Goal: Task Accomplishment & Management: Manage account settings

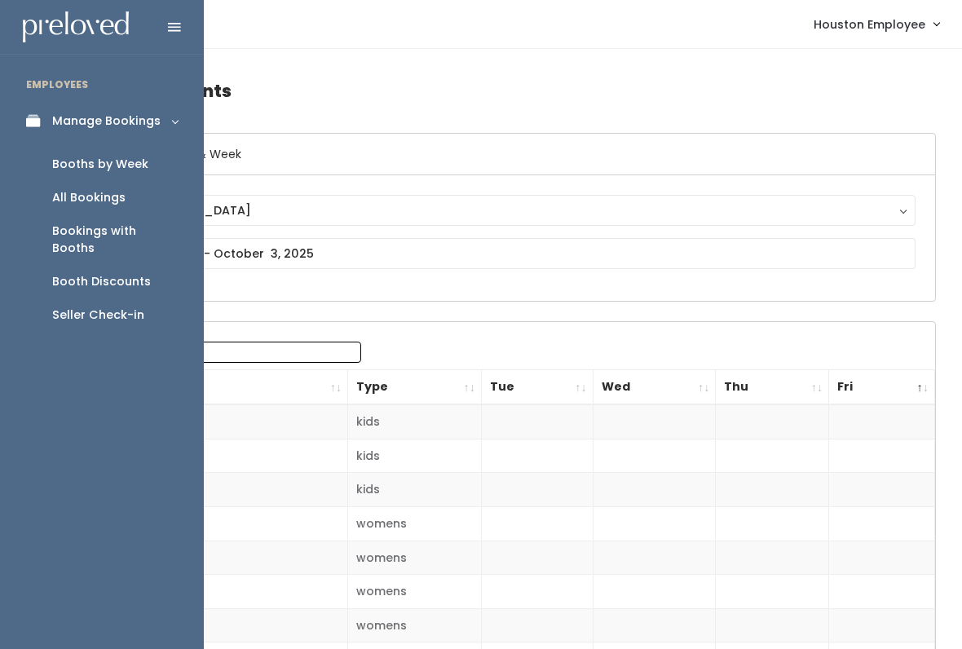
click at [111, 192] on div "All Bookings" at bounding box center [88, 197] width 73 height 17
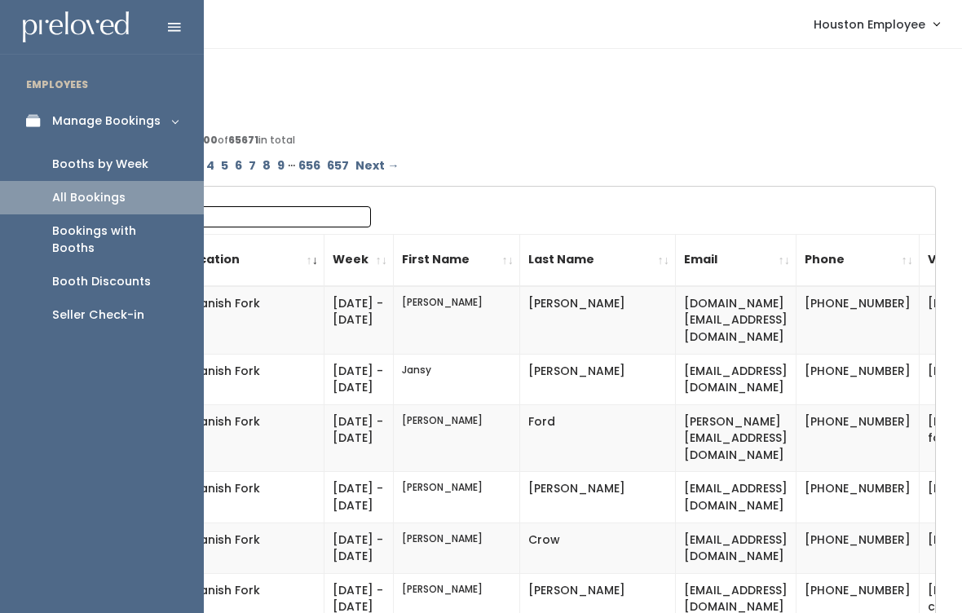
click at [134, 161] on div "Booths by Week" at bounding box center [100, 164] width 96 height 17
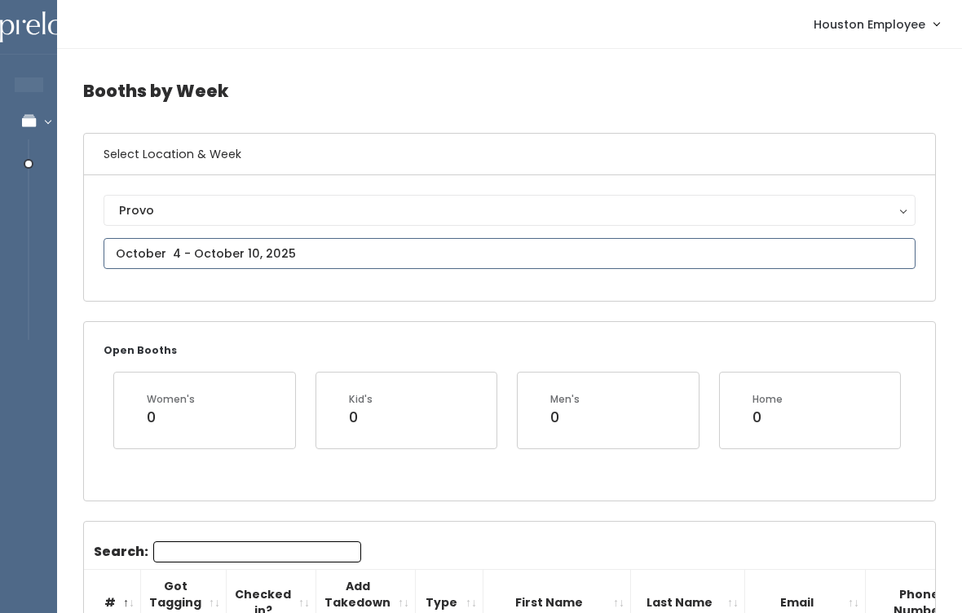
click at [345, 254] on input "text" at bounding box center [510, 253] width 812 height 31
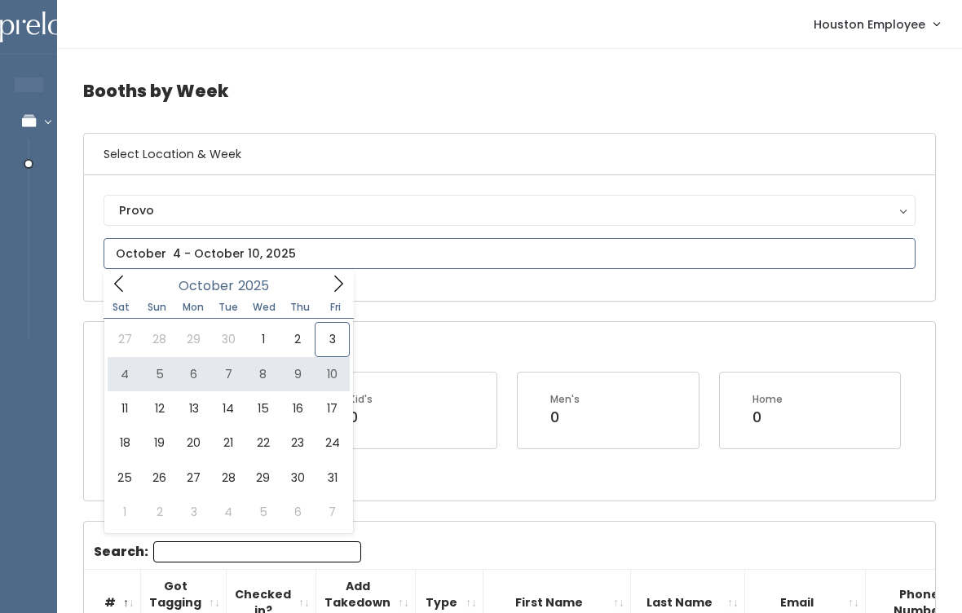
type input "October 4 to October 10"
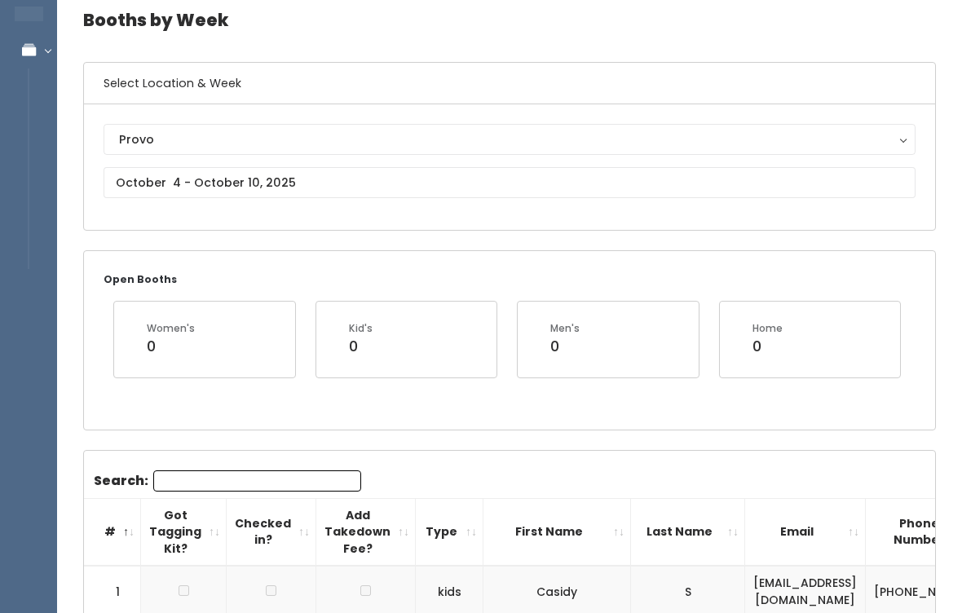
scroll to position [48, 0]
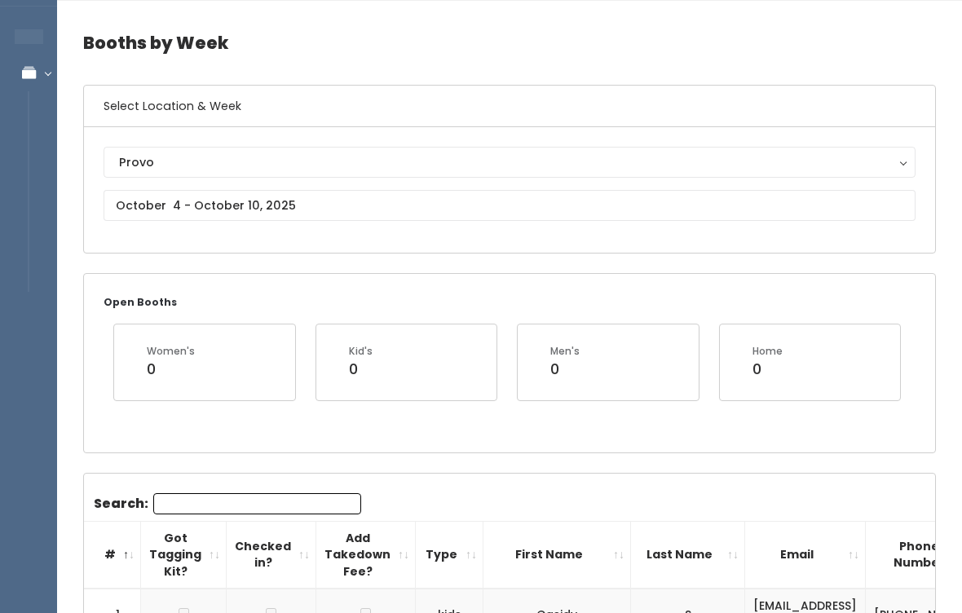
click at [504, 168] on div "Provo" at bounding box center [509, 162] width 781 height 18
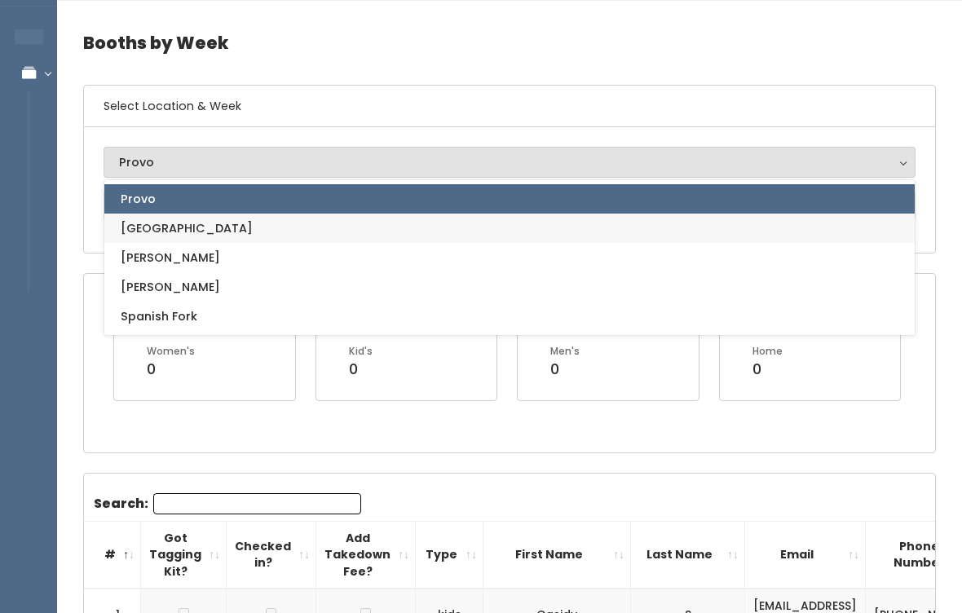
click at [297, 222] on link "[GEOGRAPHIC_DATA]" at bounding box center [509, 228] width 811 height 29
select select "5"
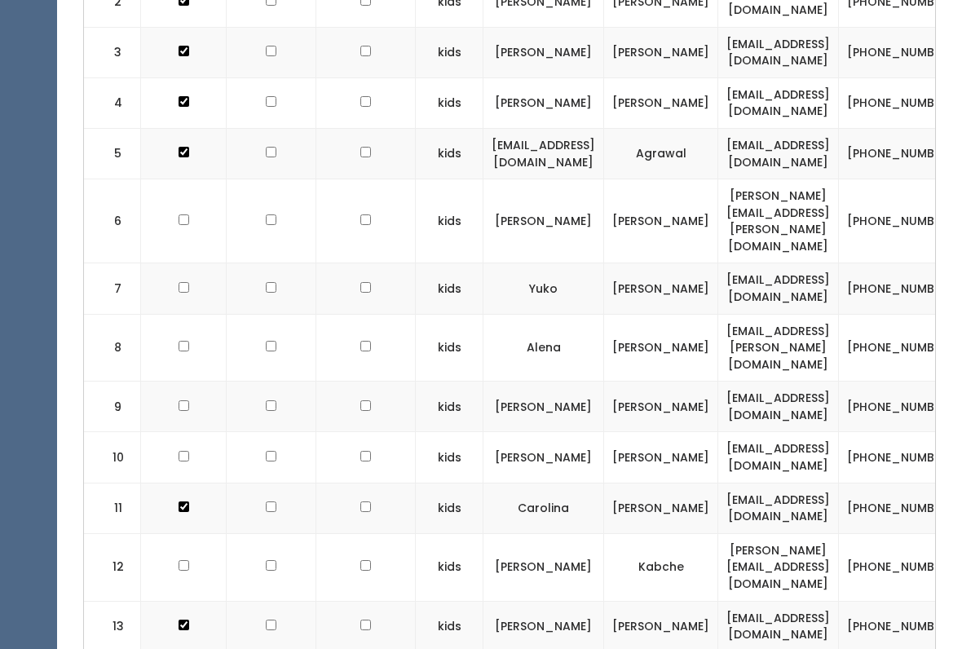
scroll to position [716, 0]
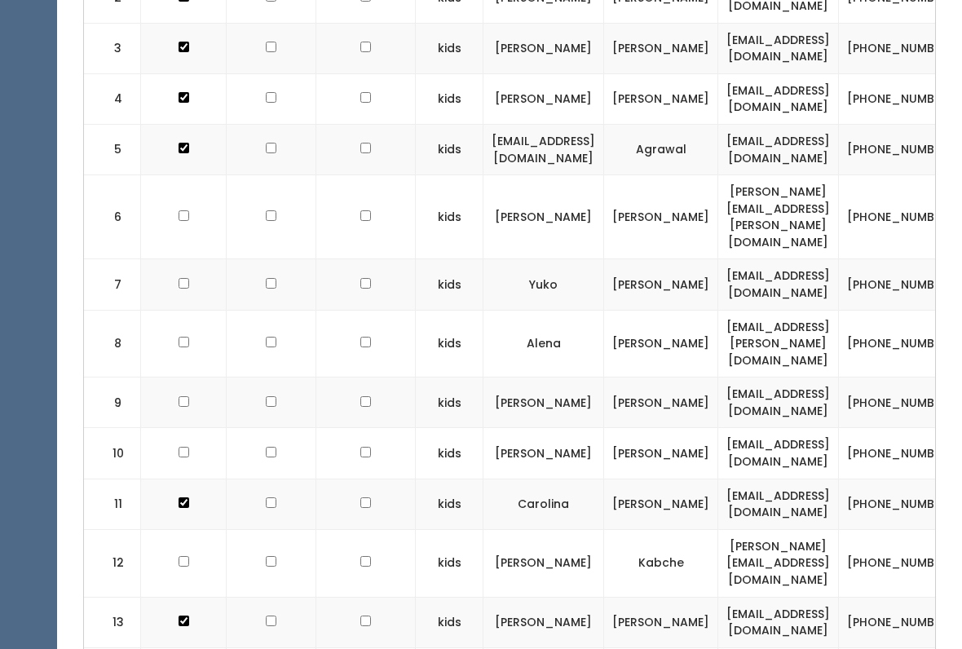
click at [185, 396] on input "checkbox" at bounding box center [184, 401] width 11 height 11
checkbox input "true"
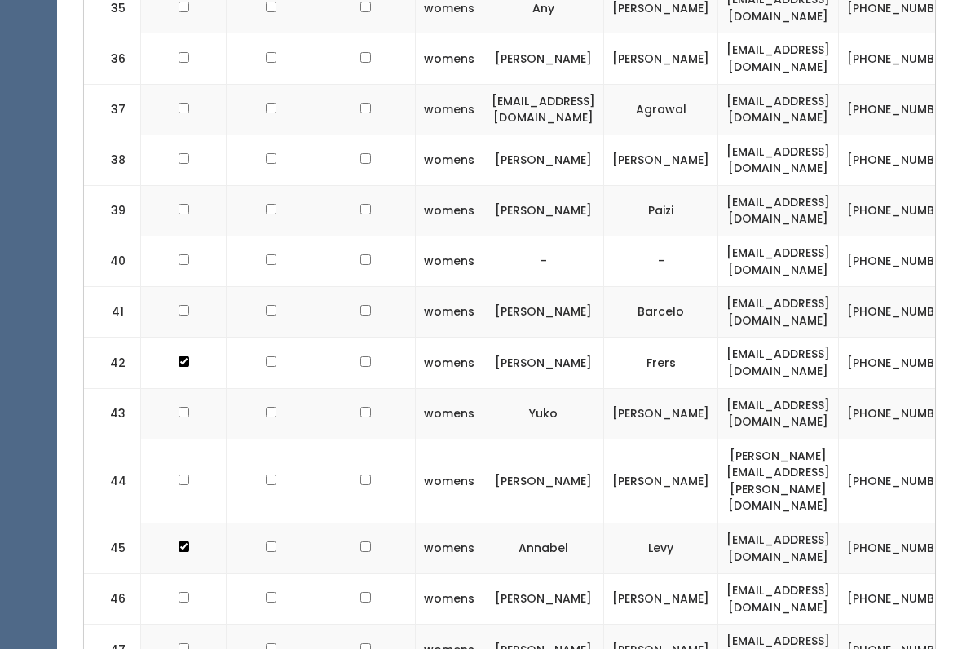
scroll to position [2574, 0]
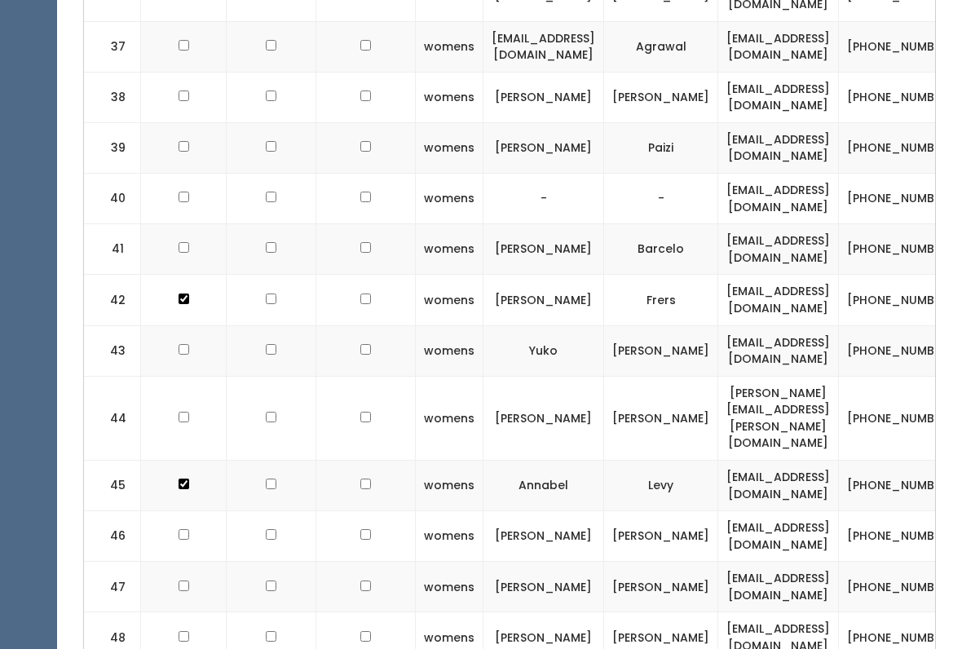
click at [179, 530] on input "checkbox" at bounding box center [184, 535] width 11 height 11
checkbox input "true"
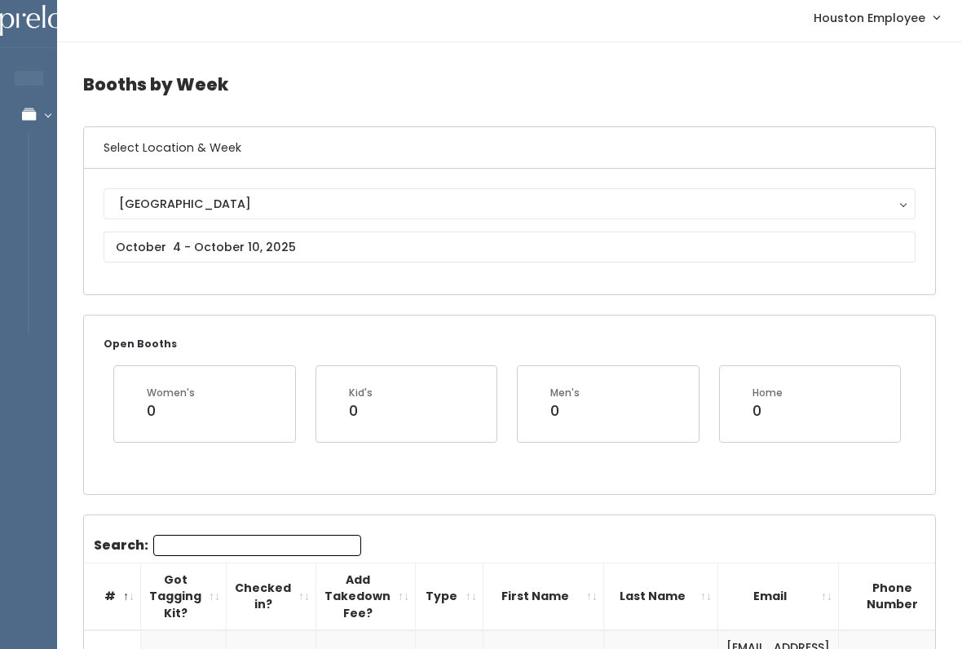
scroll to position [0, 0]
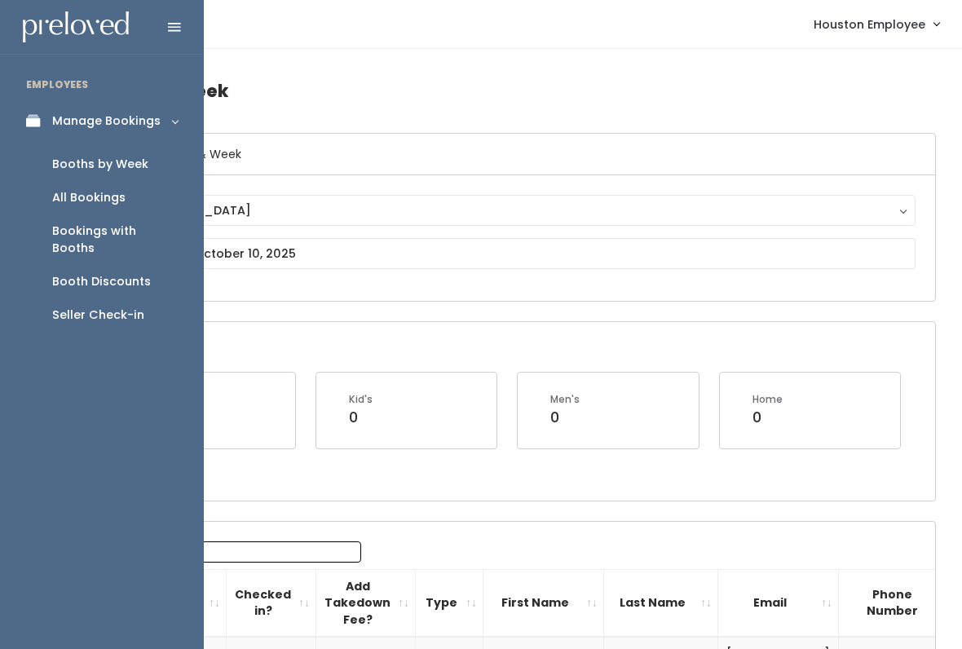
click at [134, 273] on div "Booth Discounts" at bounding box center [101, 281] width 99 height 17
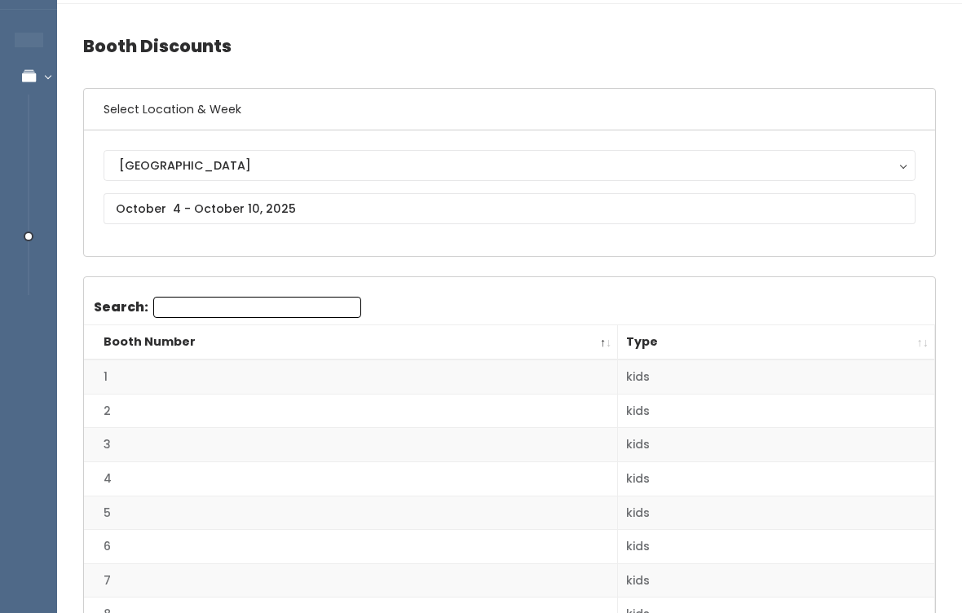
scroll to position [46, 0]
click at [357, 201] on input "text" at bounding box center [510, 207] width 812 height 31
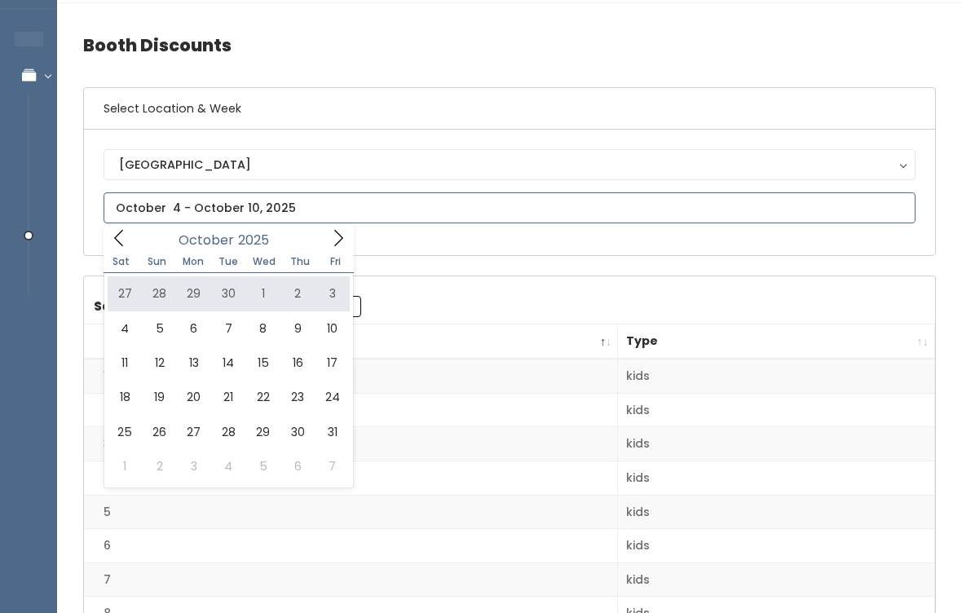
type input "September 27 to October 3"
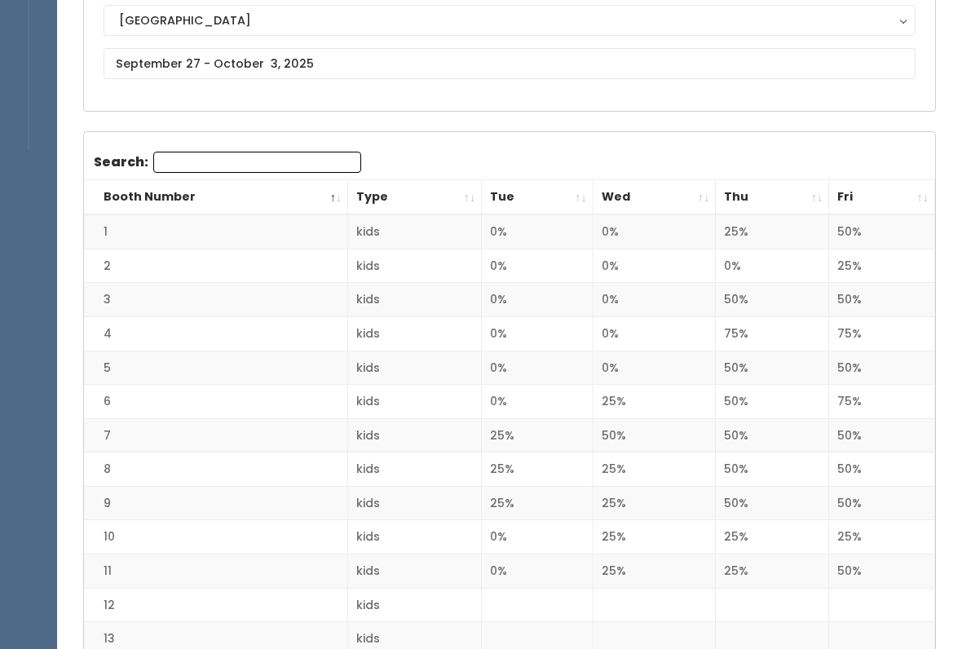
scroll to position [190, 0]
